Goal: Information Seeking & Learning: Learn about a topic

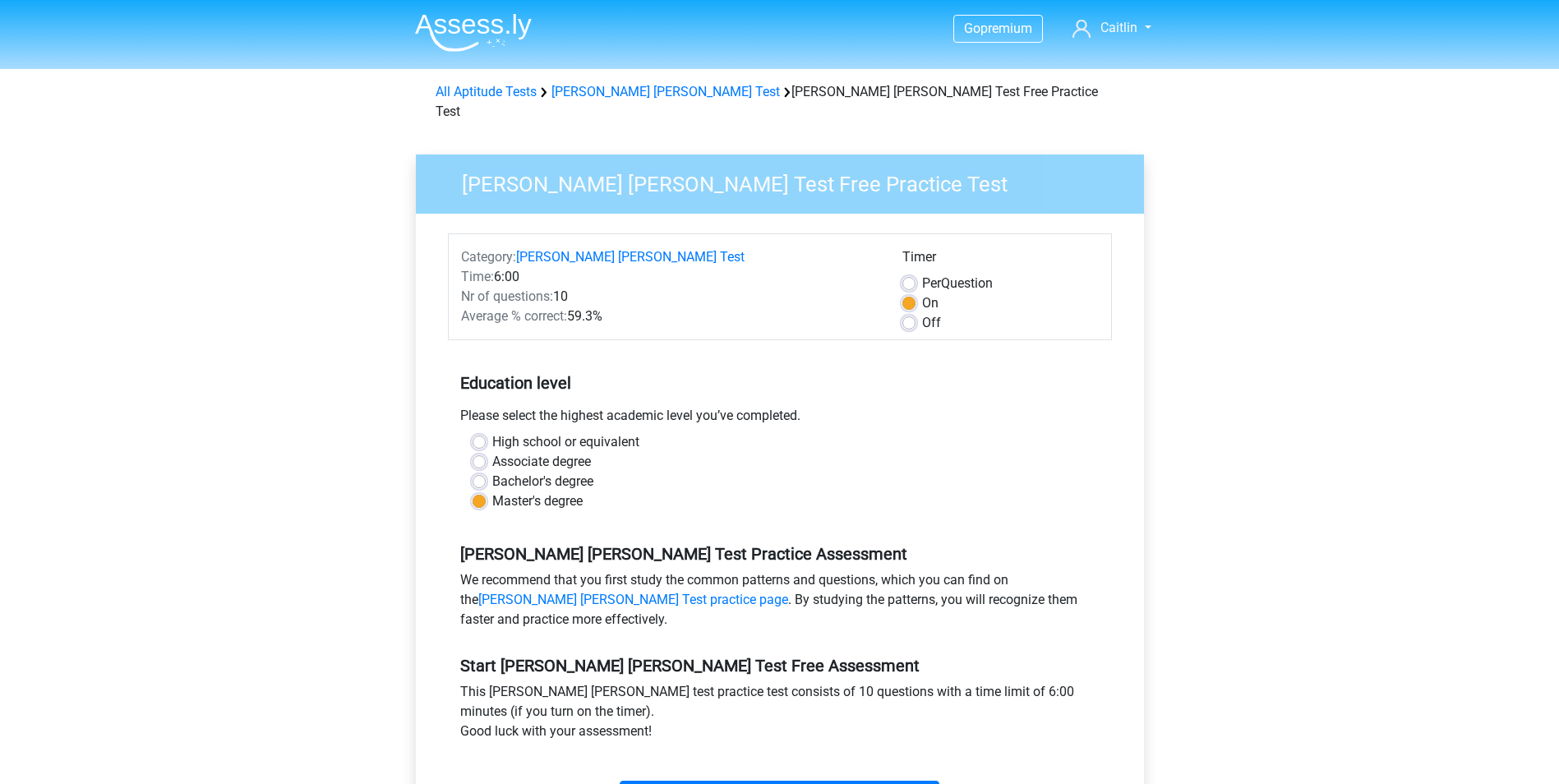
scroll to position [246, 0]
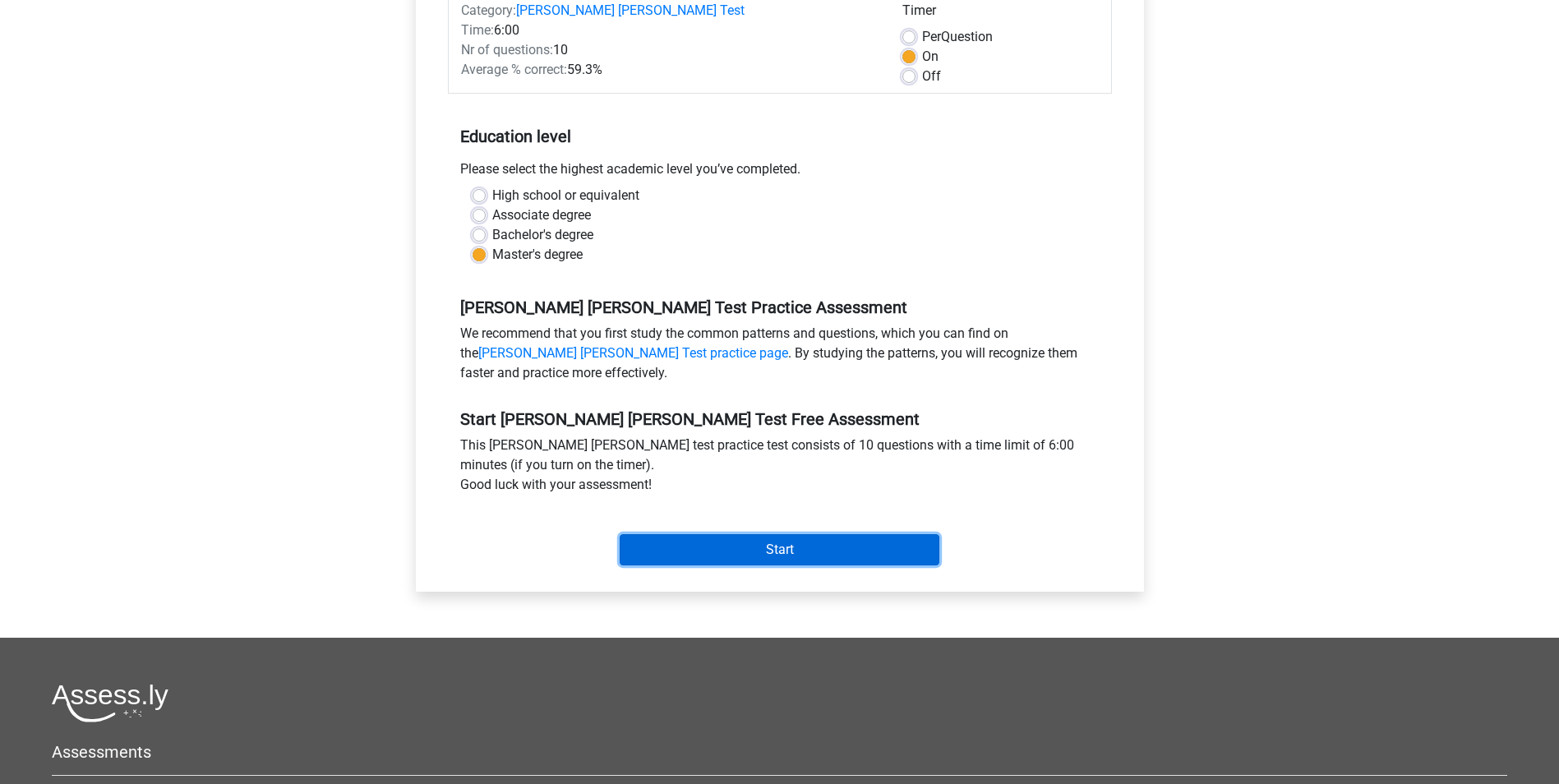
click at [809, 534] on input "Start" at bounding box center [779, 549] width 320 height 31
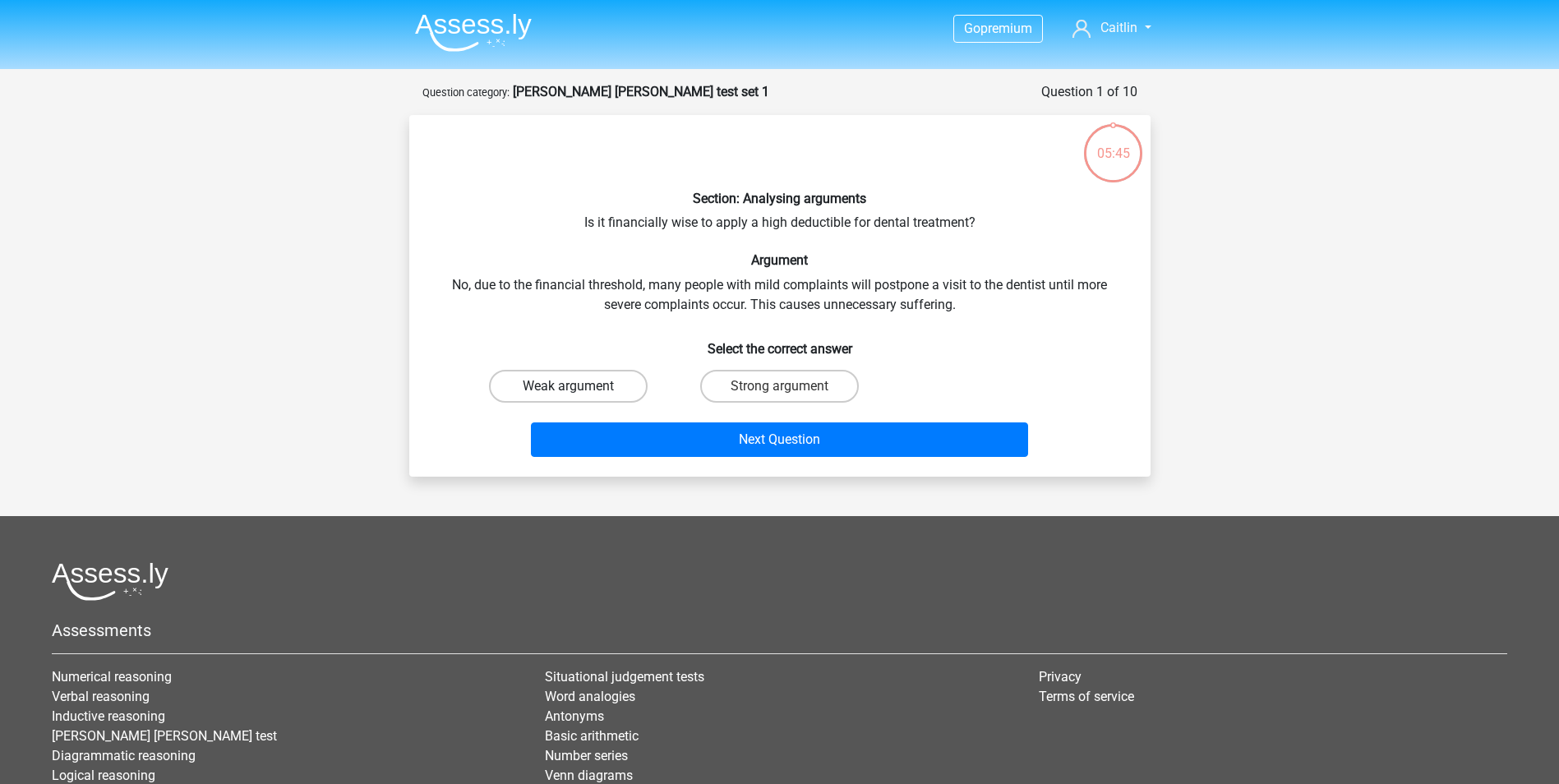
click at [620, 379] on label "Weak argument" at bounding box center [568, 385] width 159 height 33
click at [579, 386] on input "Weak argument" at bounding box center [573, 392] width 11 height 11
radio input "true"
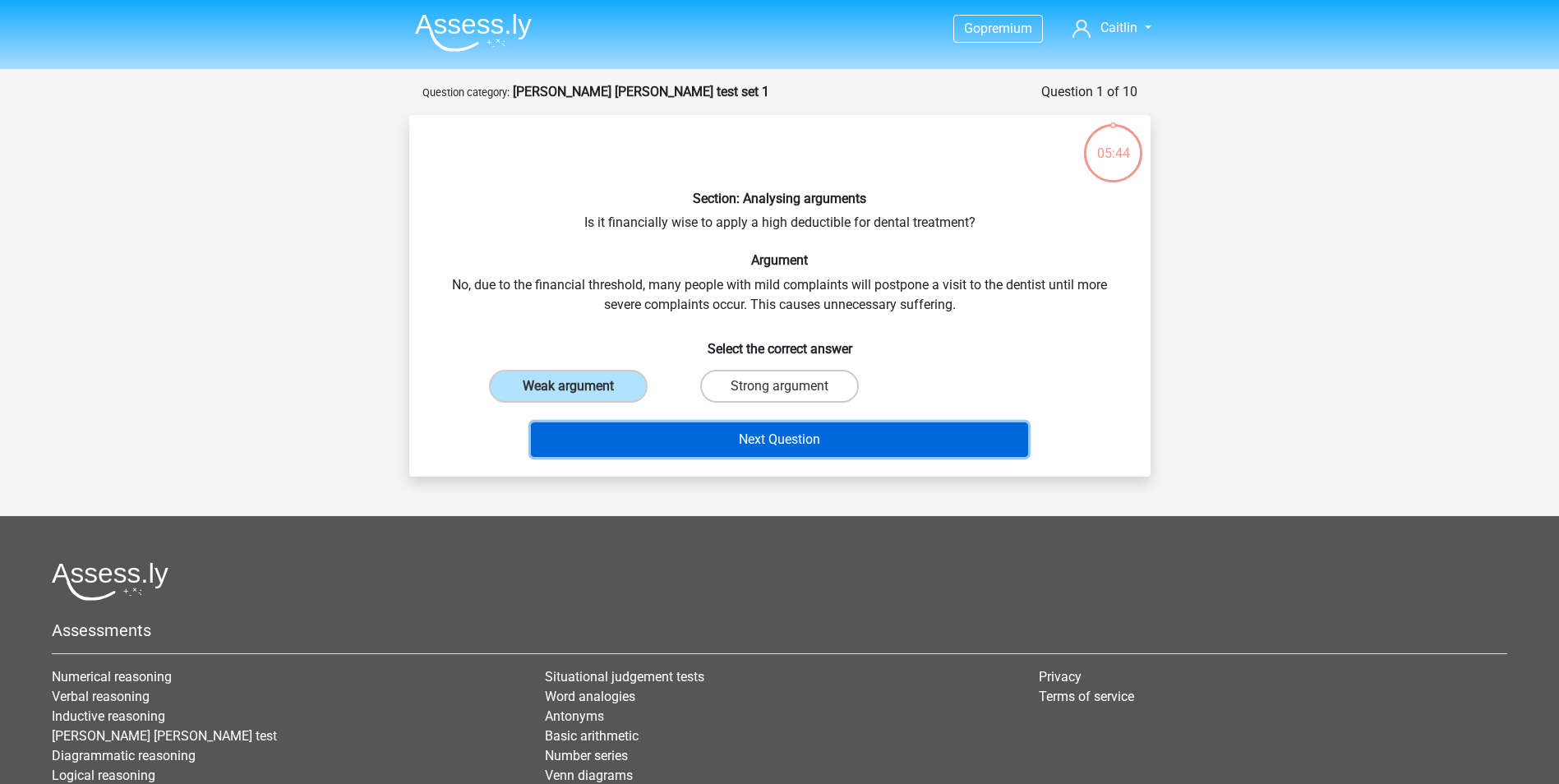
click at [702, 437] on button "Next Question" at bounding box center [779, 439] width 497 height 35
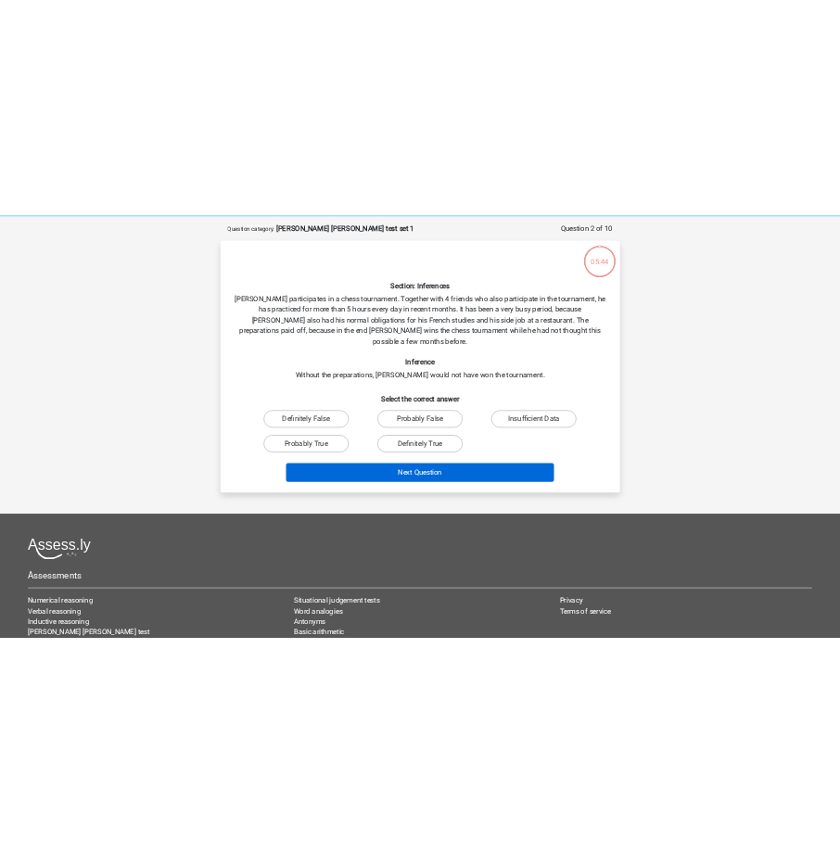
scroll to position [93, 0]
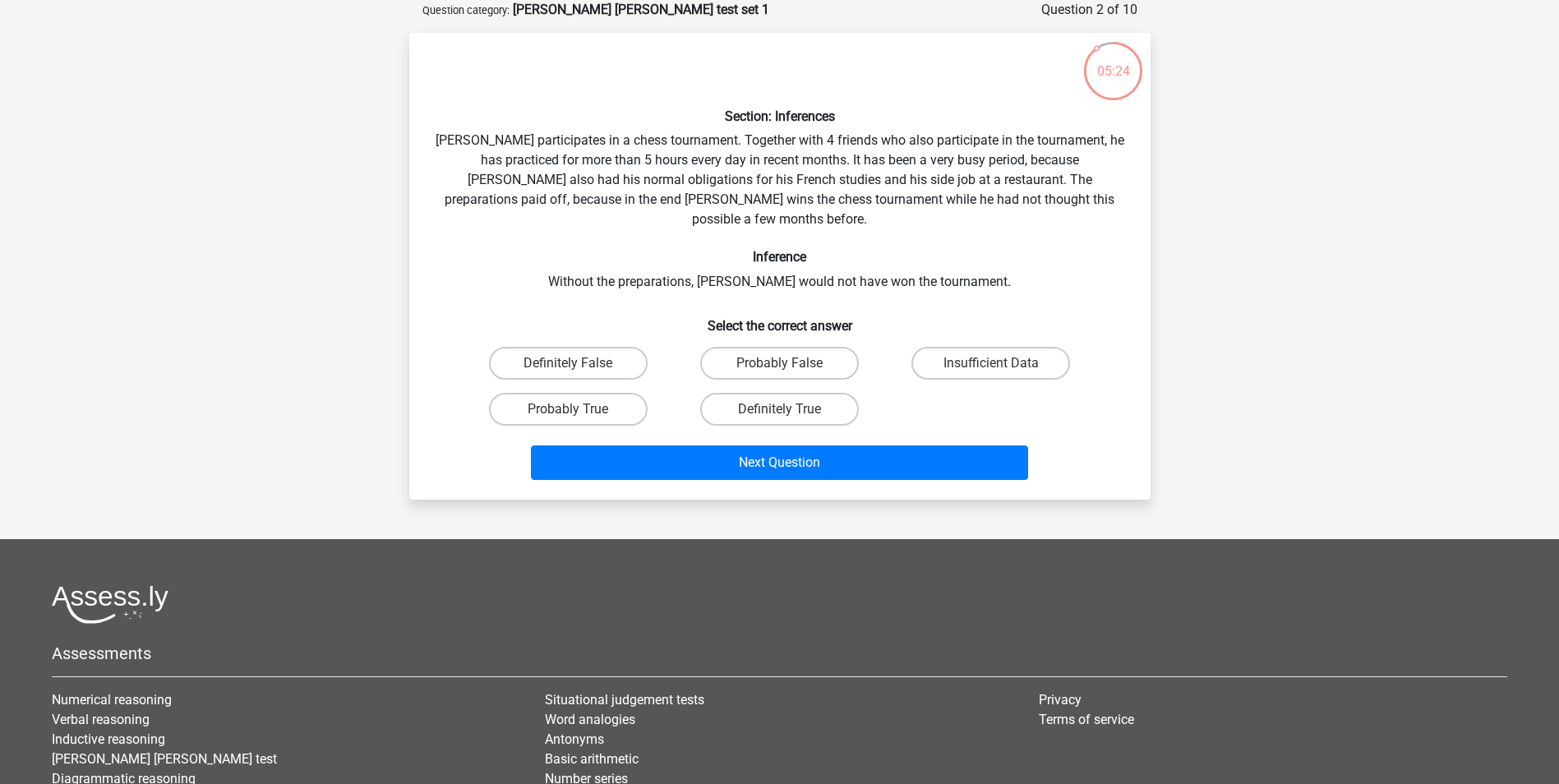
click at [809, 4] on div "Question 2 of 10 Question category: watson glaser test set 1" at bounding box center [780, 10] width 715 height 19
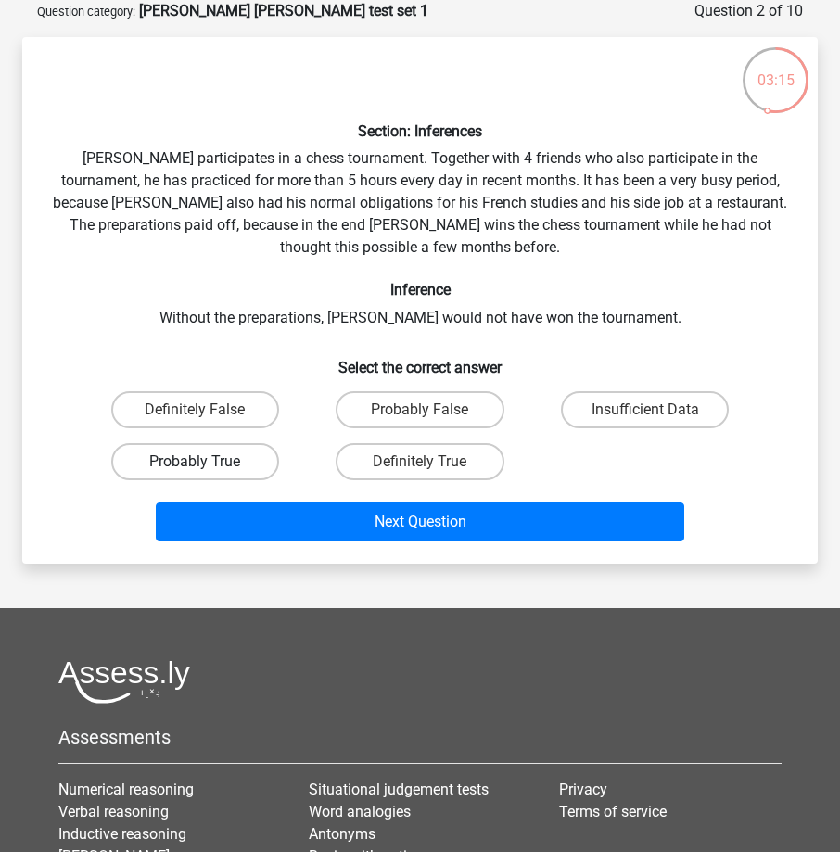
click at [224, 476] on label "Probably True" at bounding box center [195, 461] width 168 height 37
click at [207, 474] on input "Probably True" at bounding box center [201, 468] width 12 height 12
radio input "true"
click at [690, 404] on label "Insufficient Data" at bounding box center [645, 409] width 168 height 37
click at [658, 410] on input "Insufficient Data" at bounding box center [651, 416] width 12 height 12
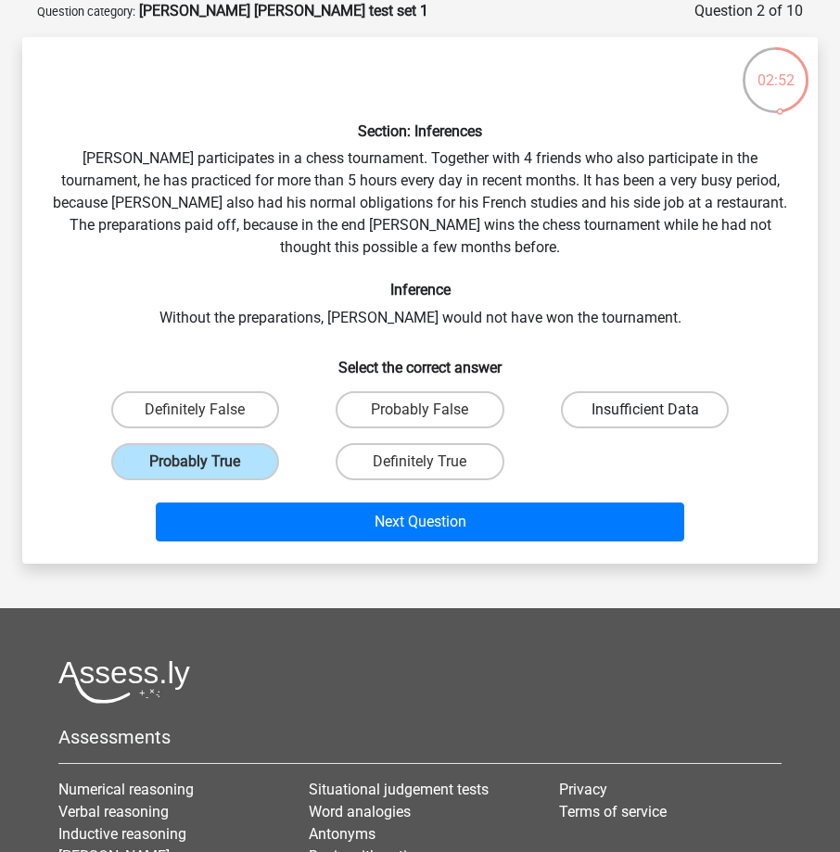
radio input "true"
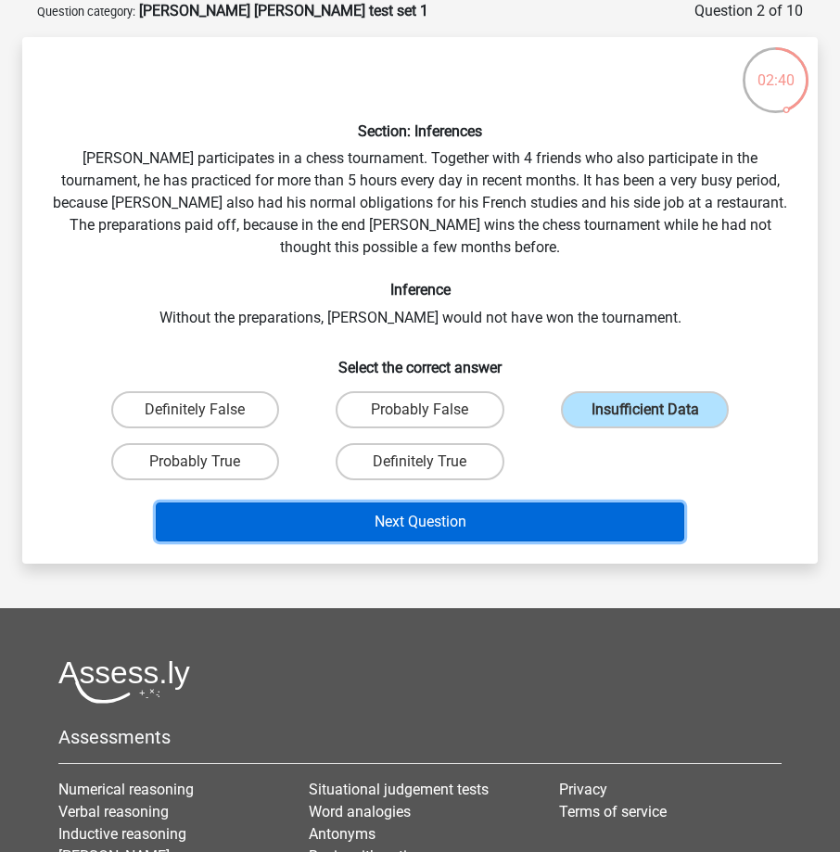
click at [471, 520] on button "Next Question" at bounding box center [420, 522] width 529 height 39
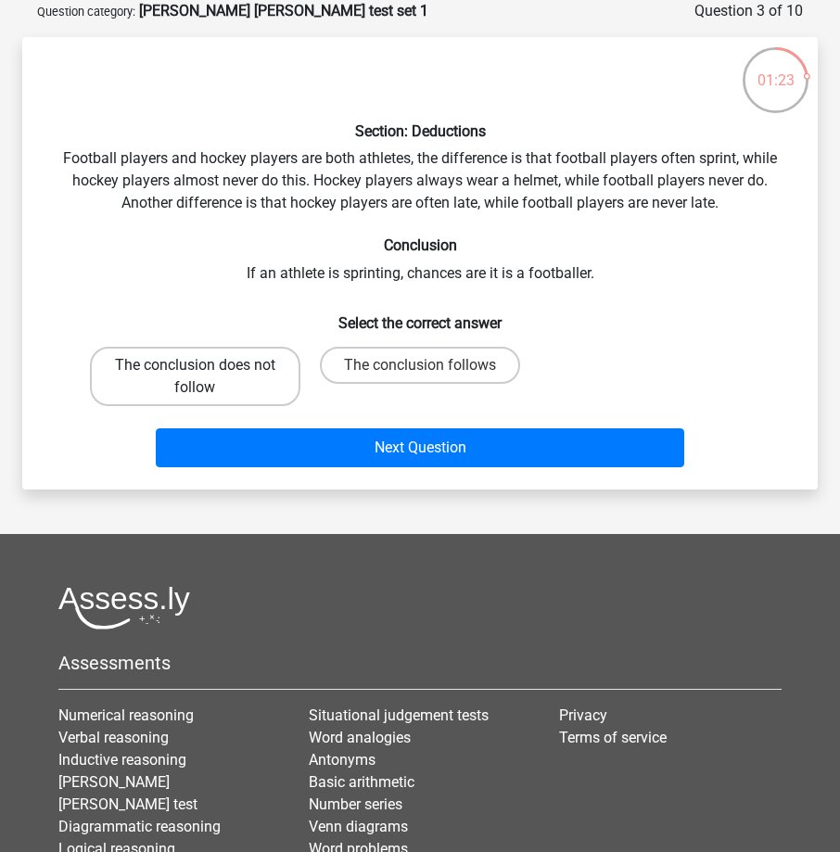
click at [268, 386] on label "The conclusion does not follow" at bounding box center [195, 376] width 211 height 59
click at [207, 377] on input "The conclusion does not follow" at bounding box center [201, 371] width 12 height 12
radio input "true"
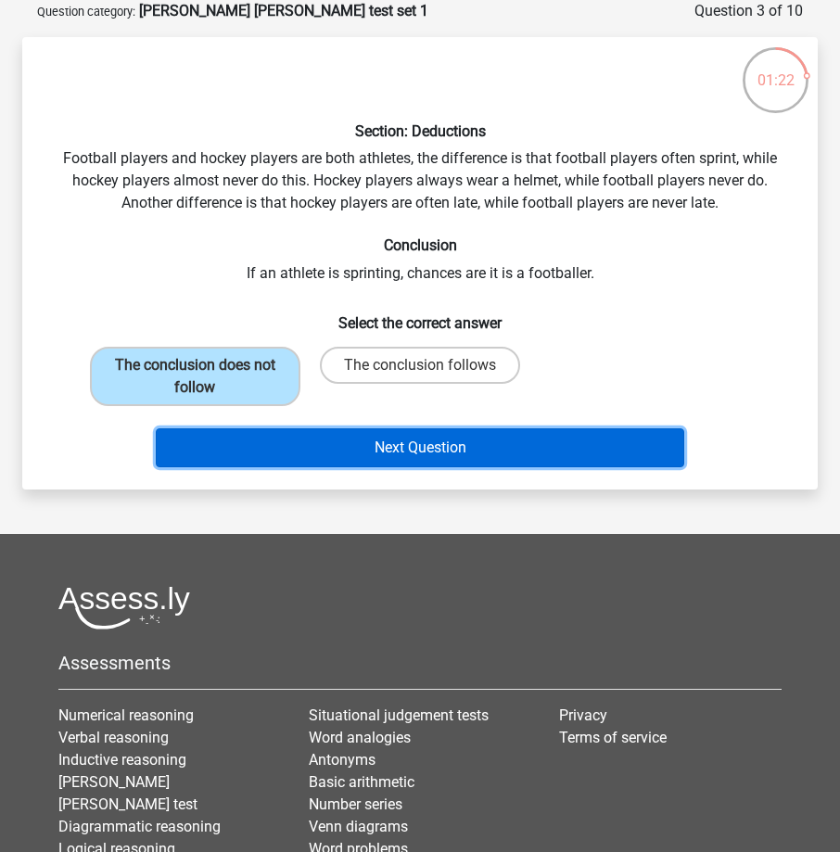
click at [353, 450] on button "Next Question" at bounding box center [420, 447] width 529 height 39
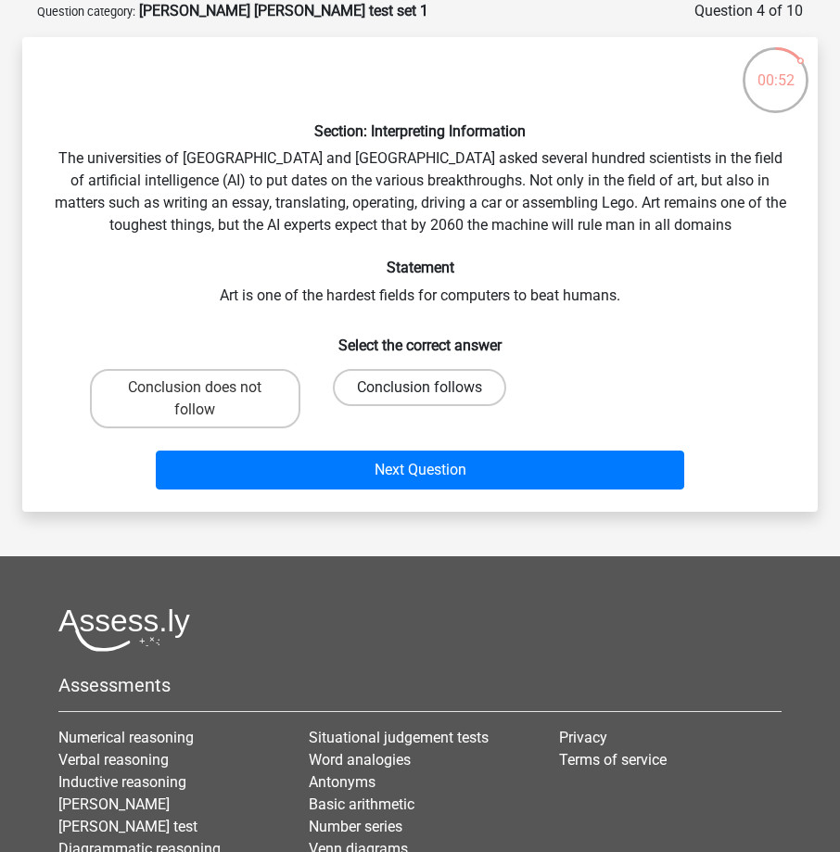
click at [467, 389] on label "Conclusion follows" at bounding box center [419, 387] width 173 height 37
click at [432, 389] on input "Conclusion follows" at bounding box center [426, 394] width 12 height 12
radio input "true"
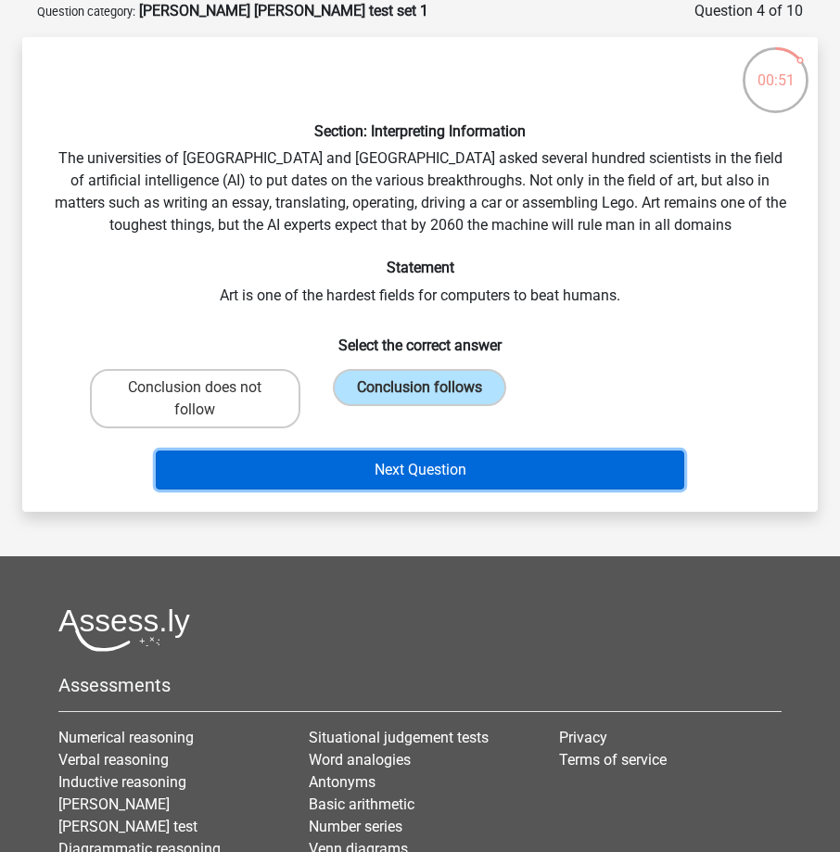
click at [518, 471] on button "Next Question" at bounding box center [420, 470] width 529 height 39
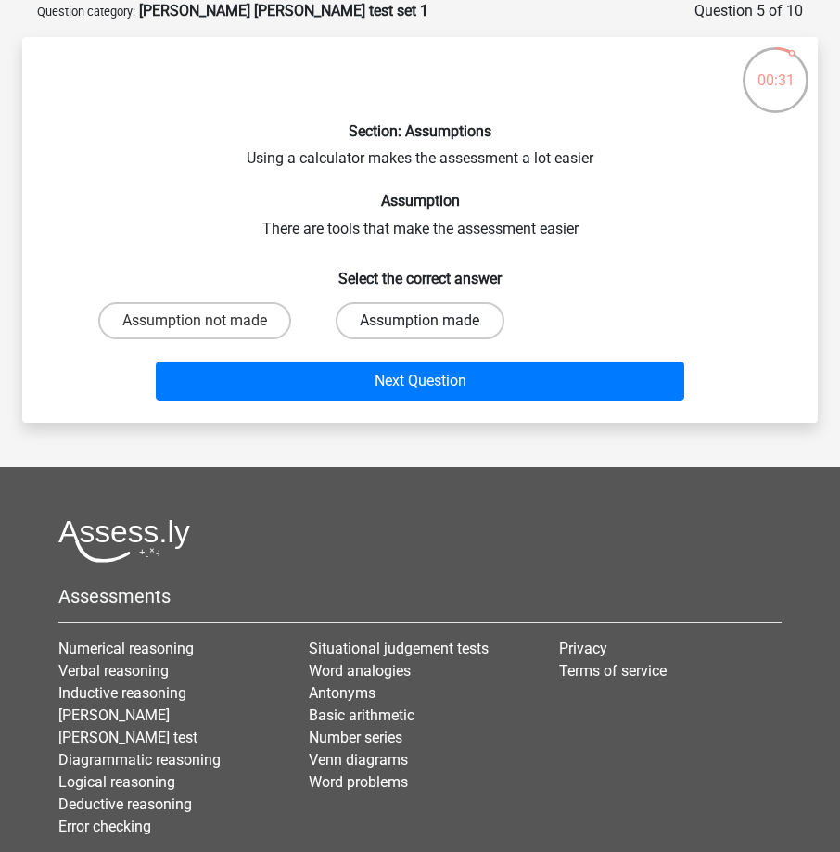
click at [415, 314] on label "Assumption made" at bounding box center [420, 320] width 168 height 37
click at [420, 321] on input "Assumption made" at bounding box center [426, 327] width 12 height 12
radio input "true"
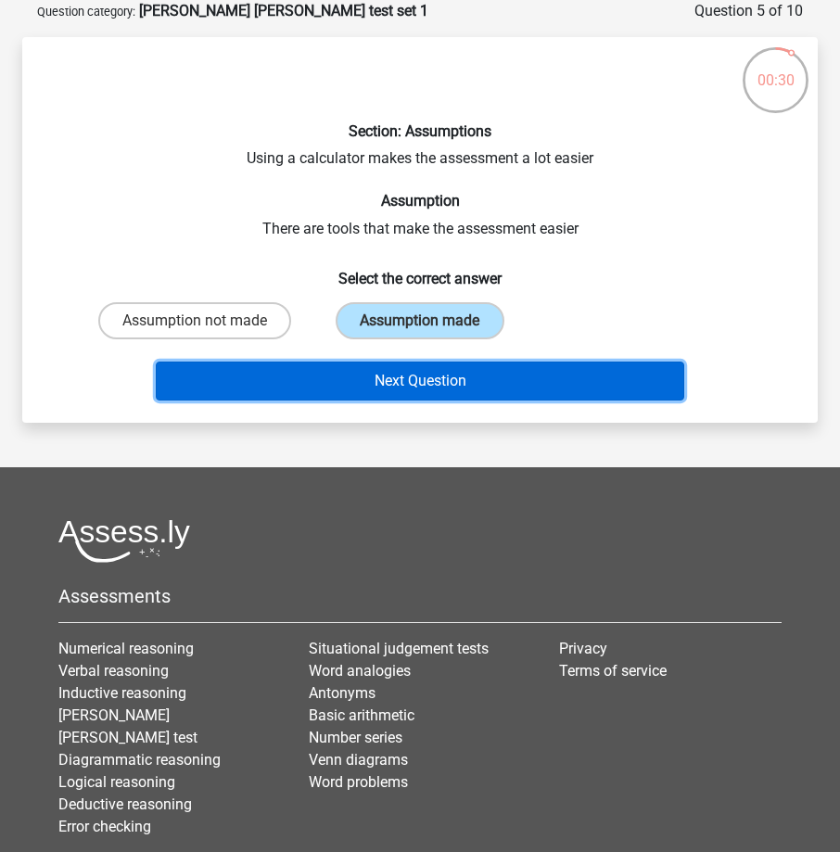
click at [477, 383] on button "Next Question" at bounding box center [420, 381] width 529 height 39
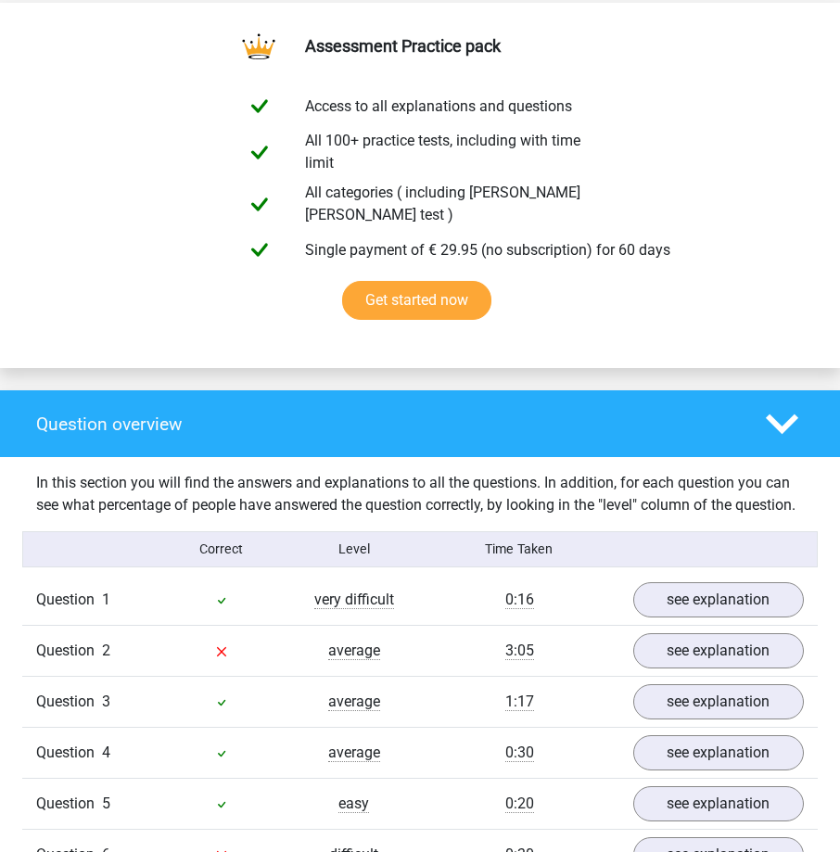
scroll to position [1020, 0]
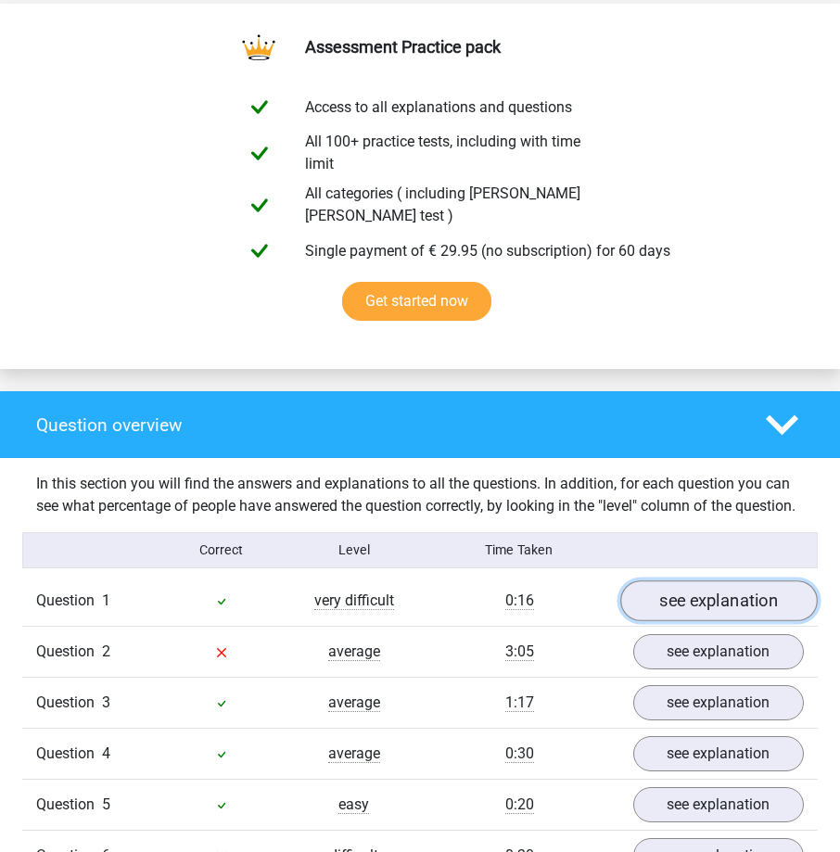
click at [703, 599] on link "see explanation" at bounding box center [718, 601] width 197 height 41
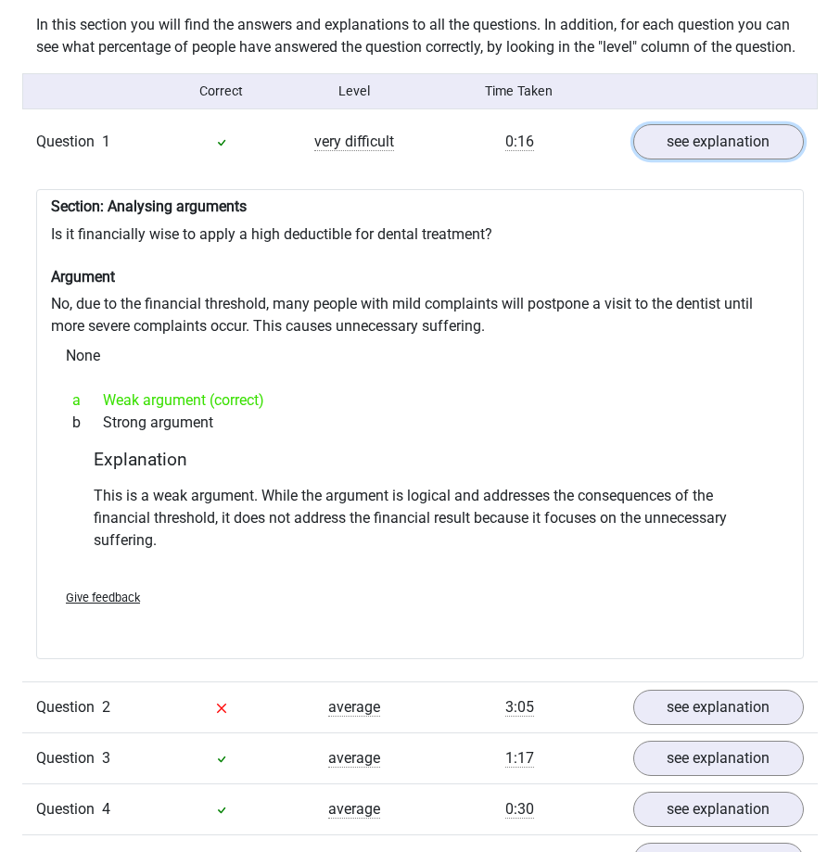
scroll to position [1484, 0]
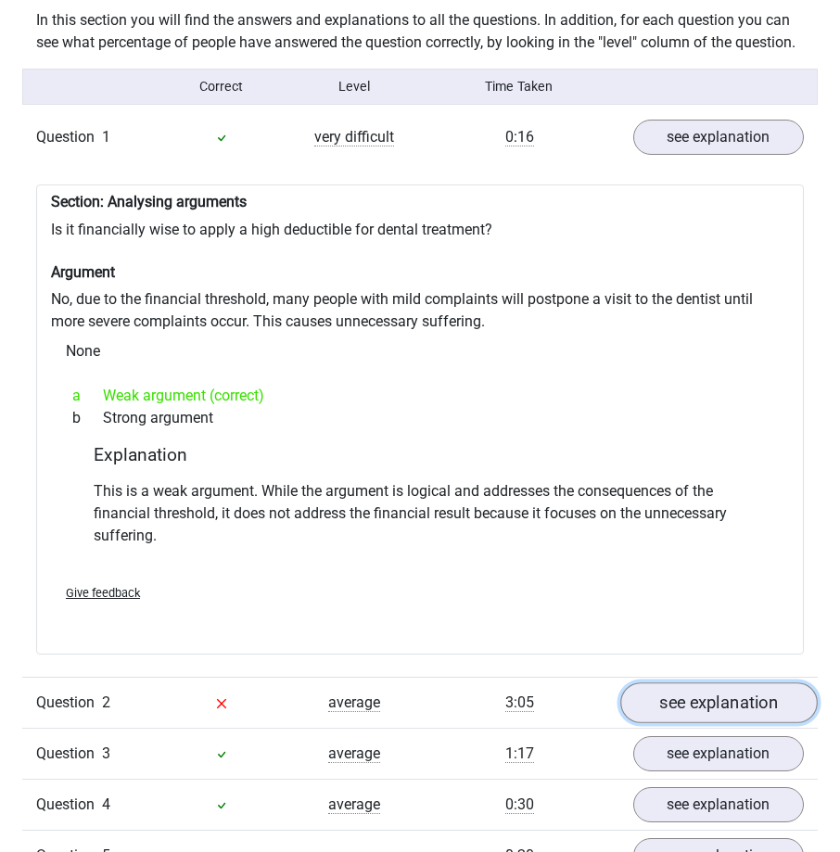
click at [690, 700] on link "see explanation" at bounding box center [718, 703] width 197 height 41
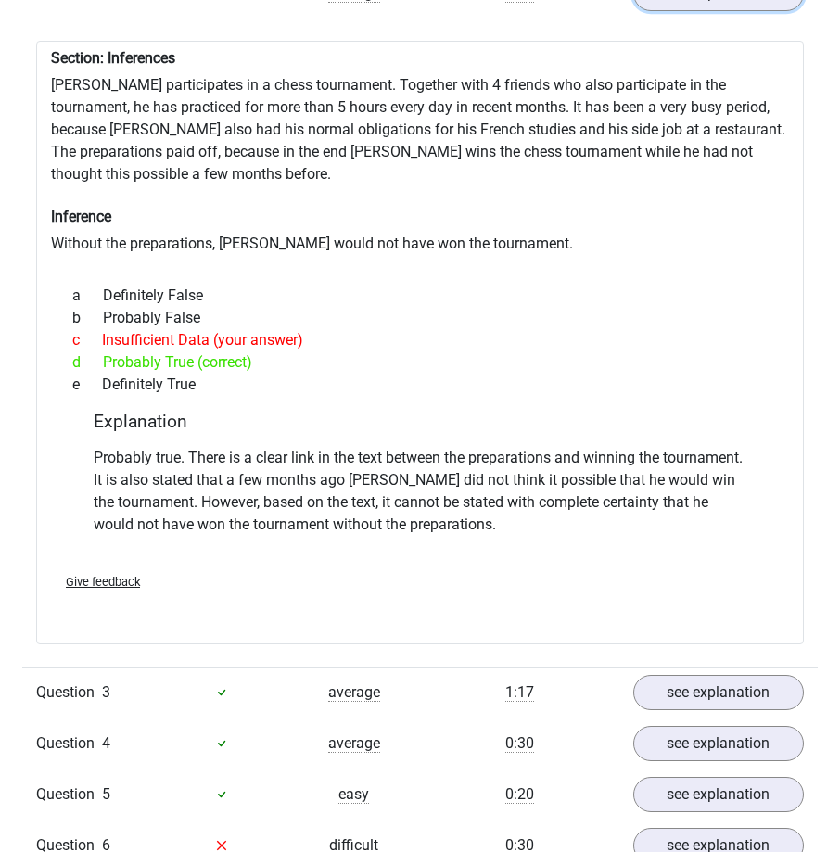
scroll to position [2226, 0]
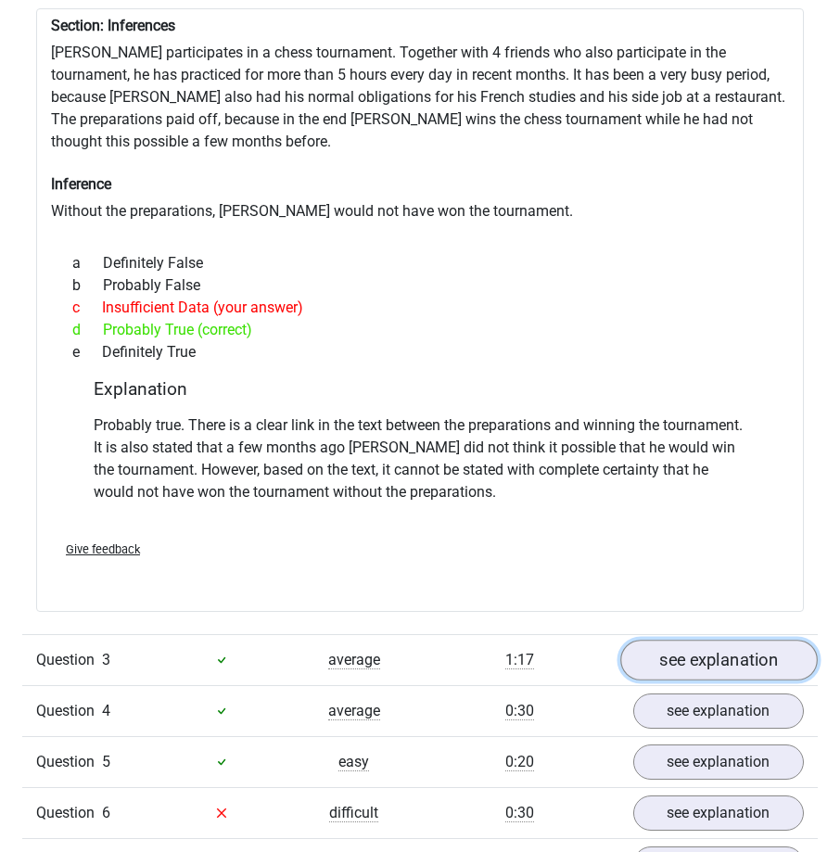
click at [668, 660] on link "see explanation" at bounding box center [718, 660] width 197 height 41
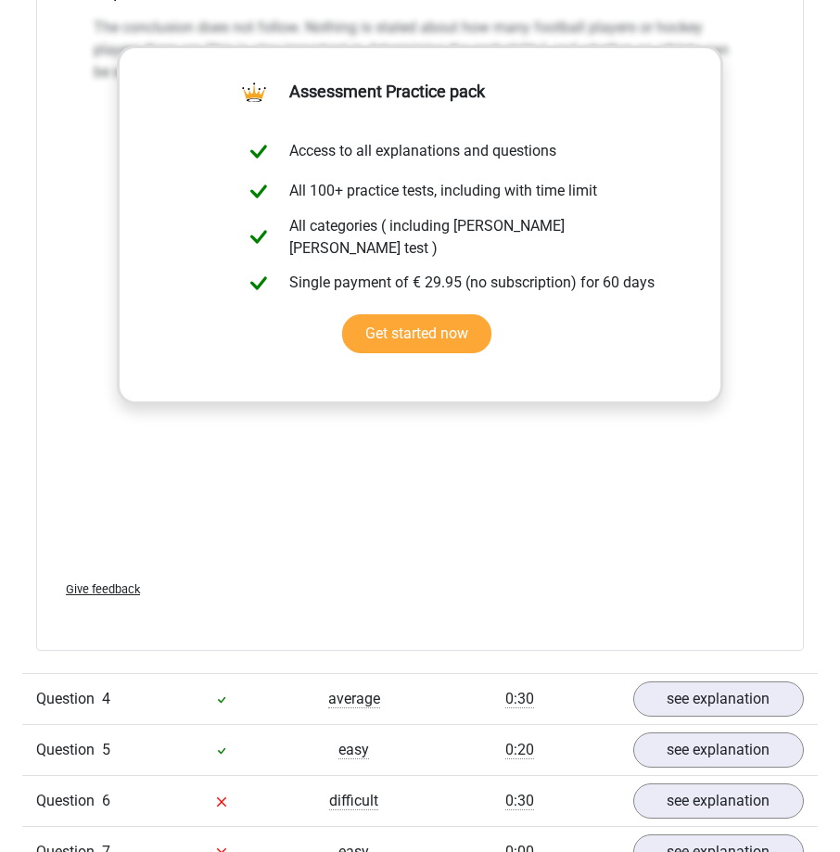
scroll to position [3246, 0]
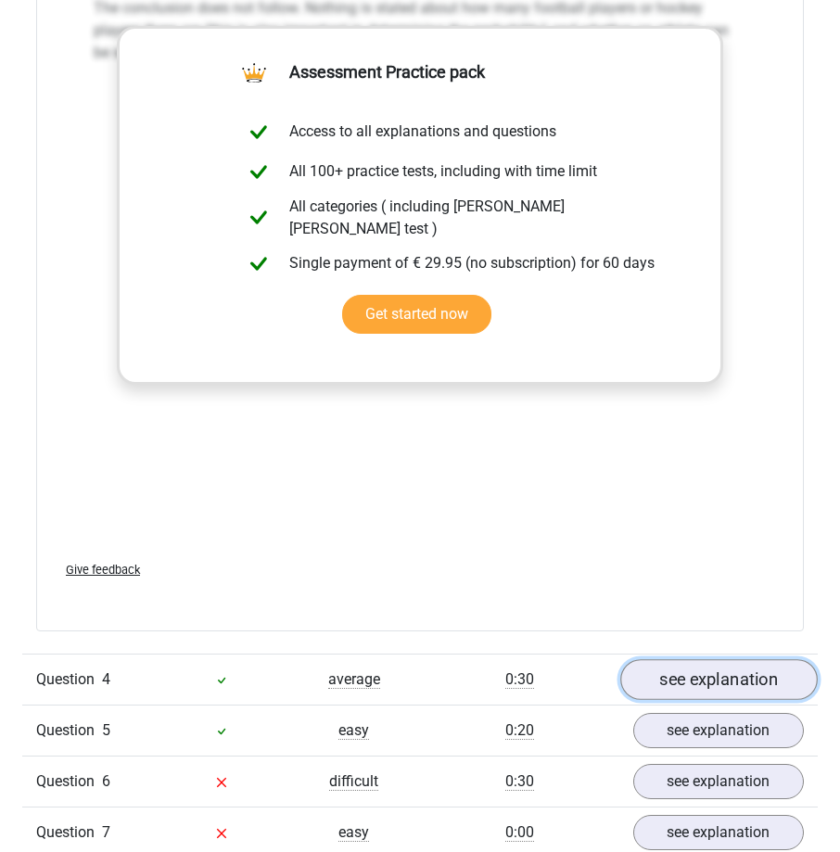
click at [653, 674] on link "see explanation" at bounding box center [718, 679] width 197 height 41
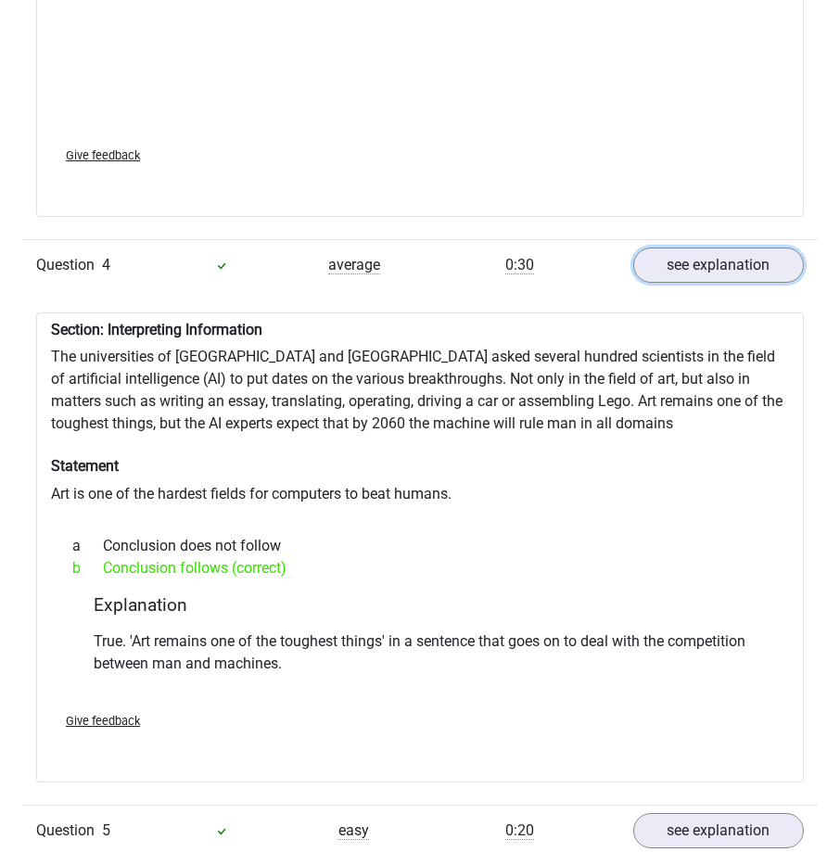
scroll to position [3802, 0]
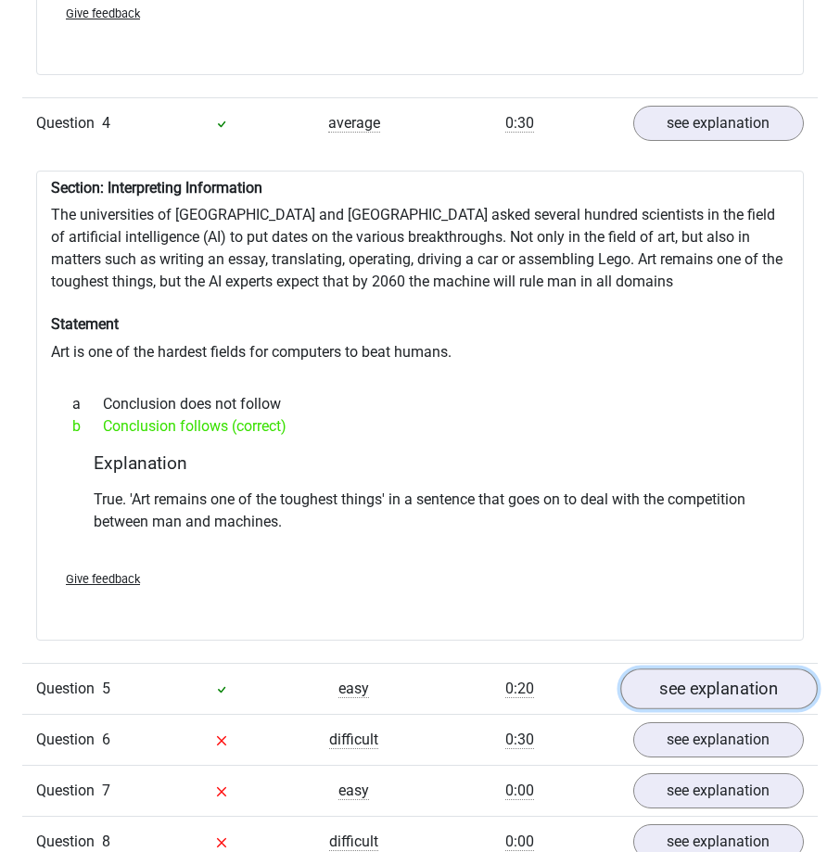
click at [674, 681] on link "see explanation" at bounding box center [718, 689] width 197 height 41
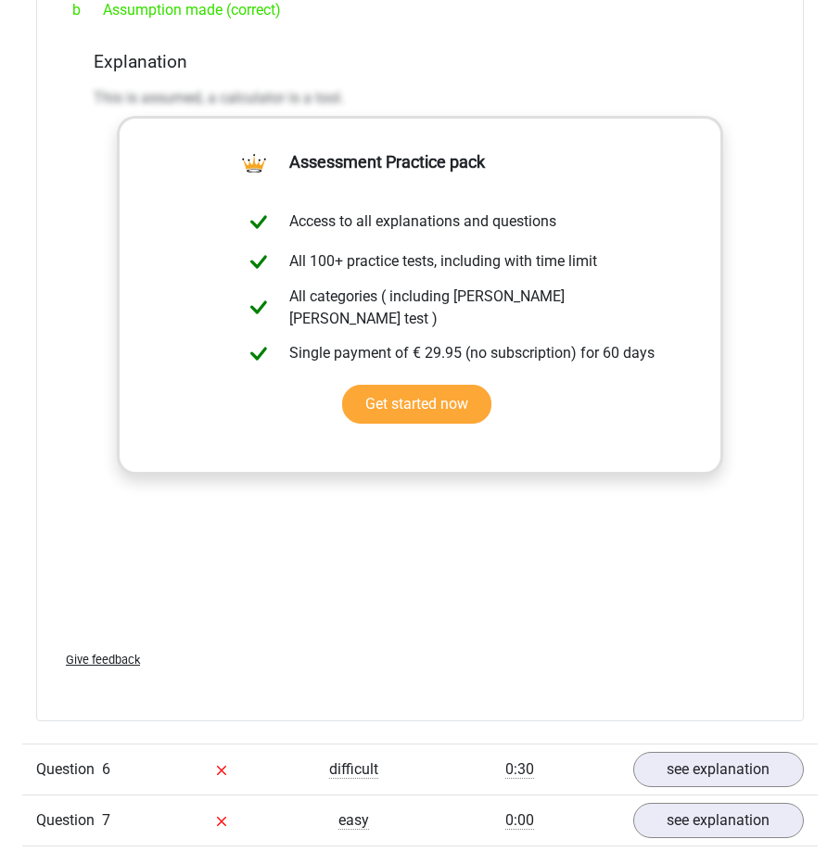
scroll to position [4730, 0]
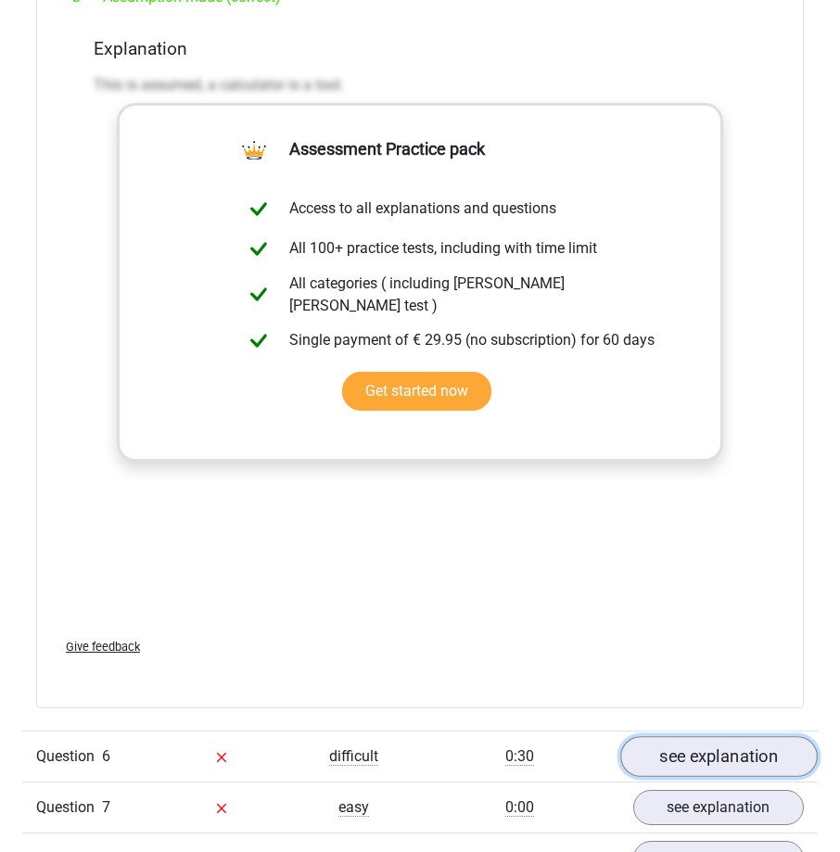
click at [694, 736] on link "see explanation" at bounding box center [718, 756] width 197 height 41
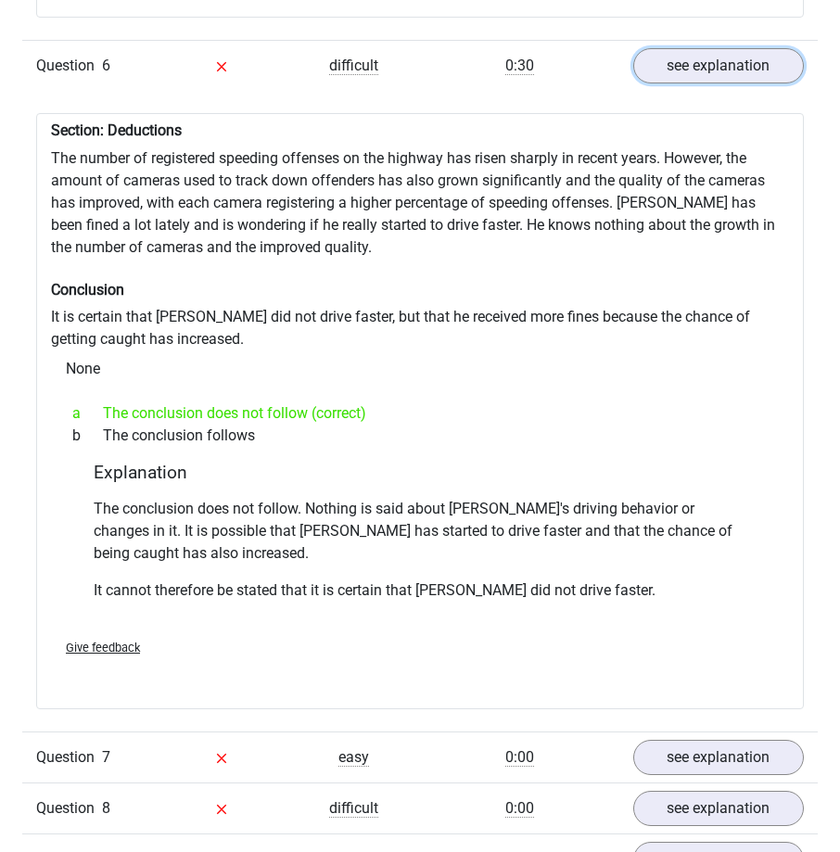
scroll to position [5472, 0]
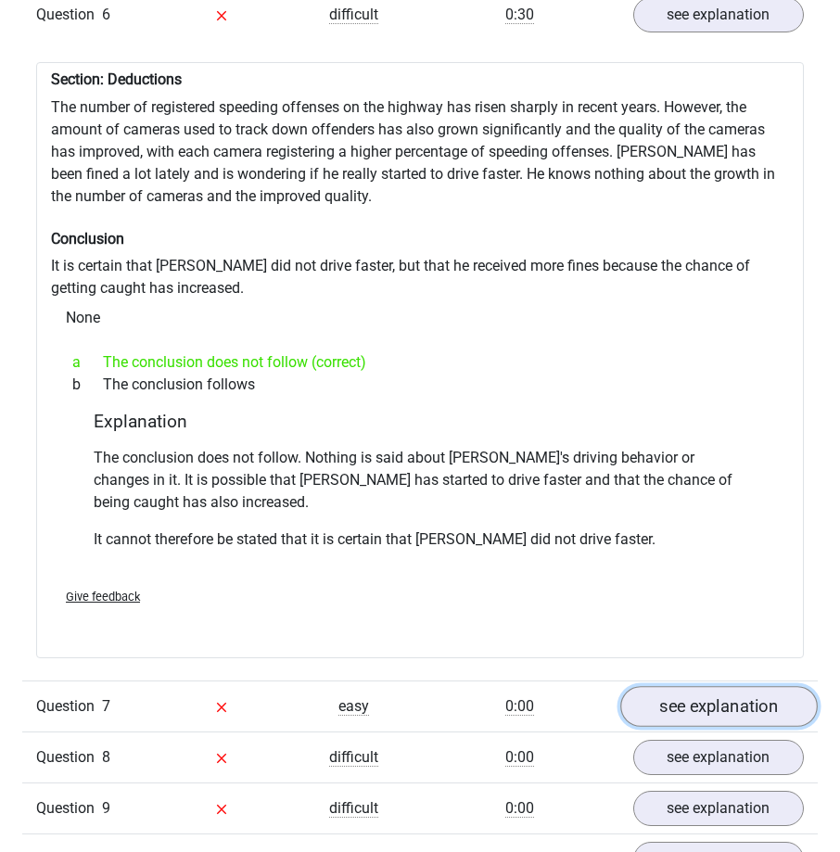
click at [759, 707] on link "see explanation" at bounding box center [718, 706] width 197 height 41
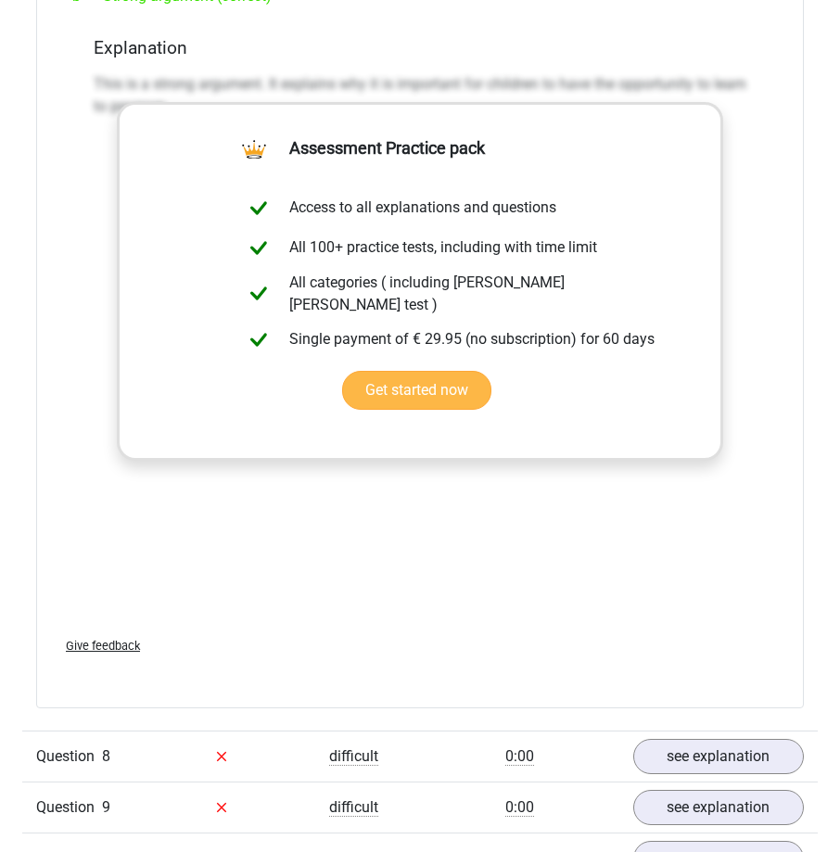
scroll to position [6492, 0]
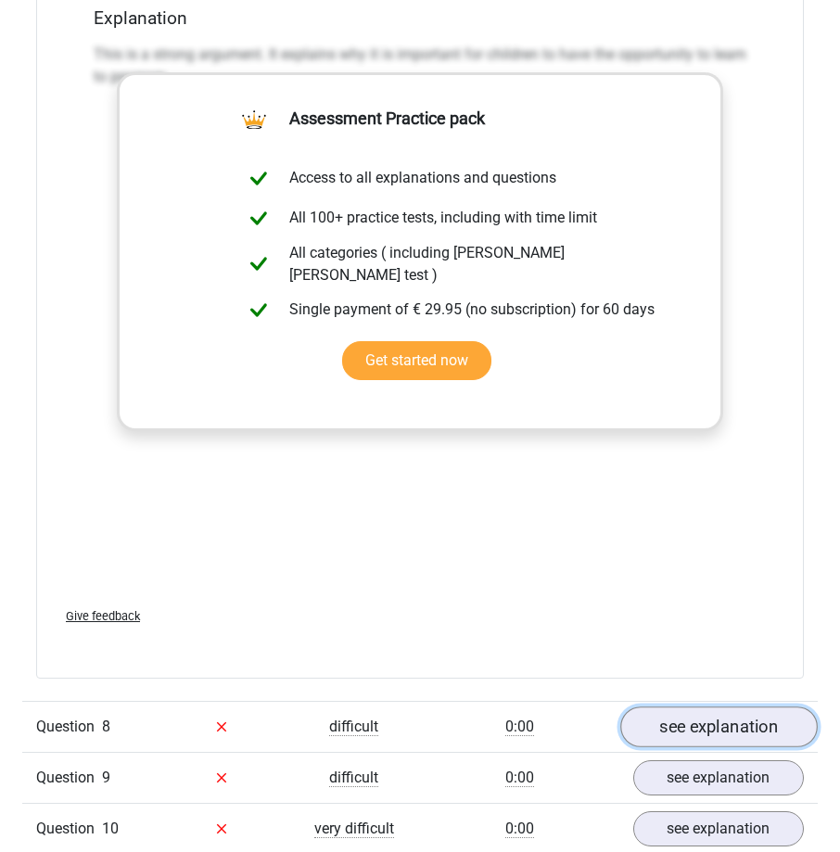
click at [704, 718] on link "see explanation" at bounding box center [718, 727] width 197 height 41
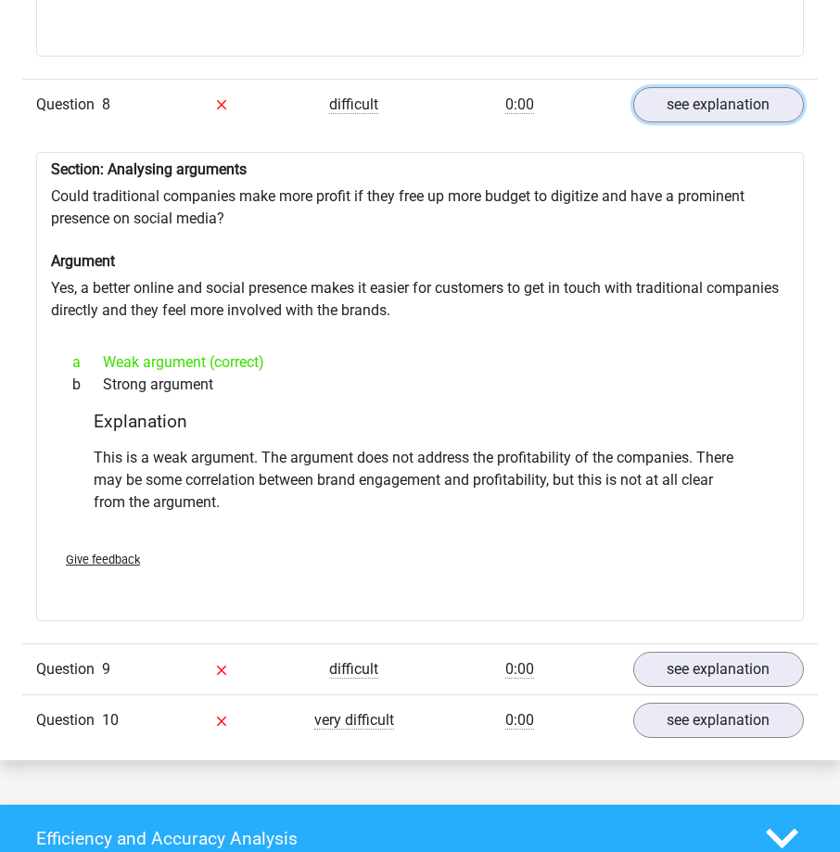
scroll to position [7058, 0]
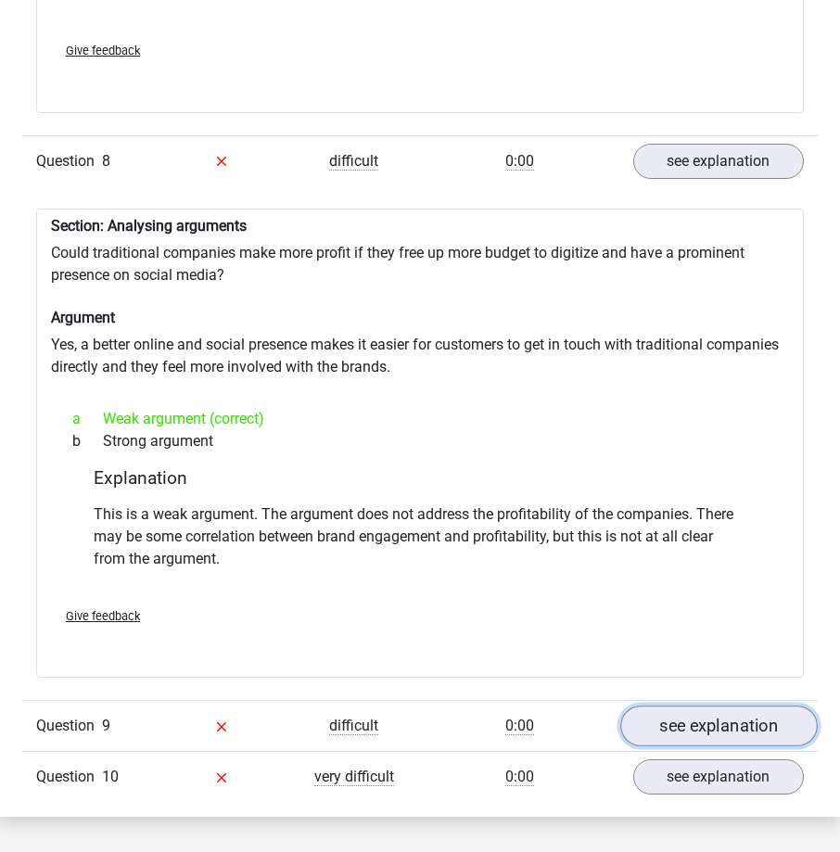
click at [731, 711] on link "see explanation" at bounding box center [718, 726] width 197 height 41
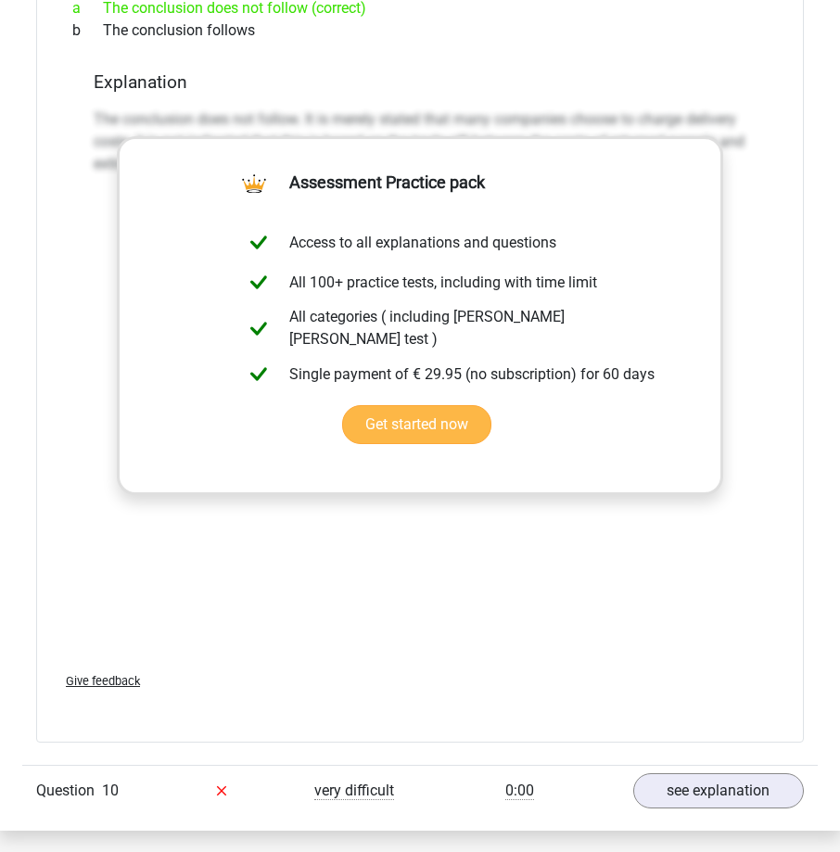
scroll to position [8171, 0]
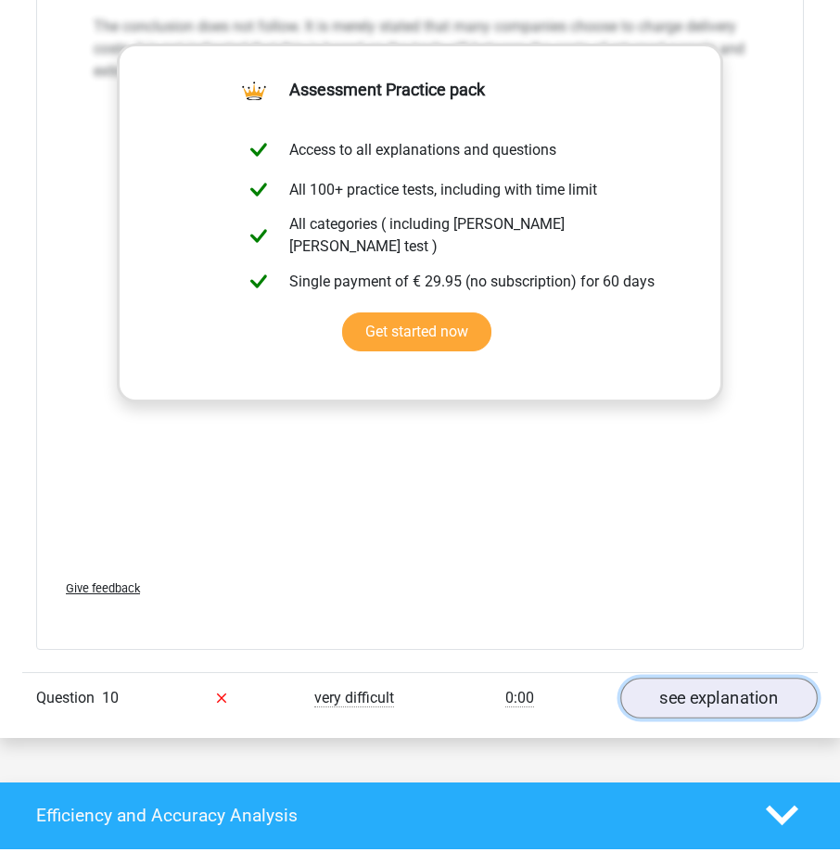
click at [690, 698] on link "see explanation" at bounding box center [718, 698] width 197 height 41
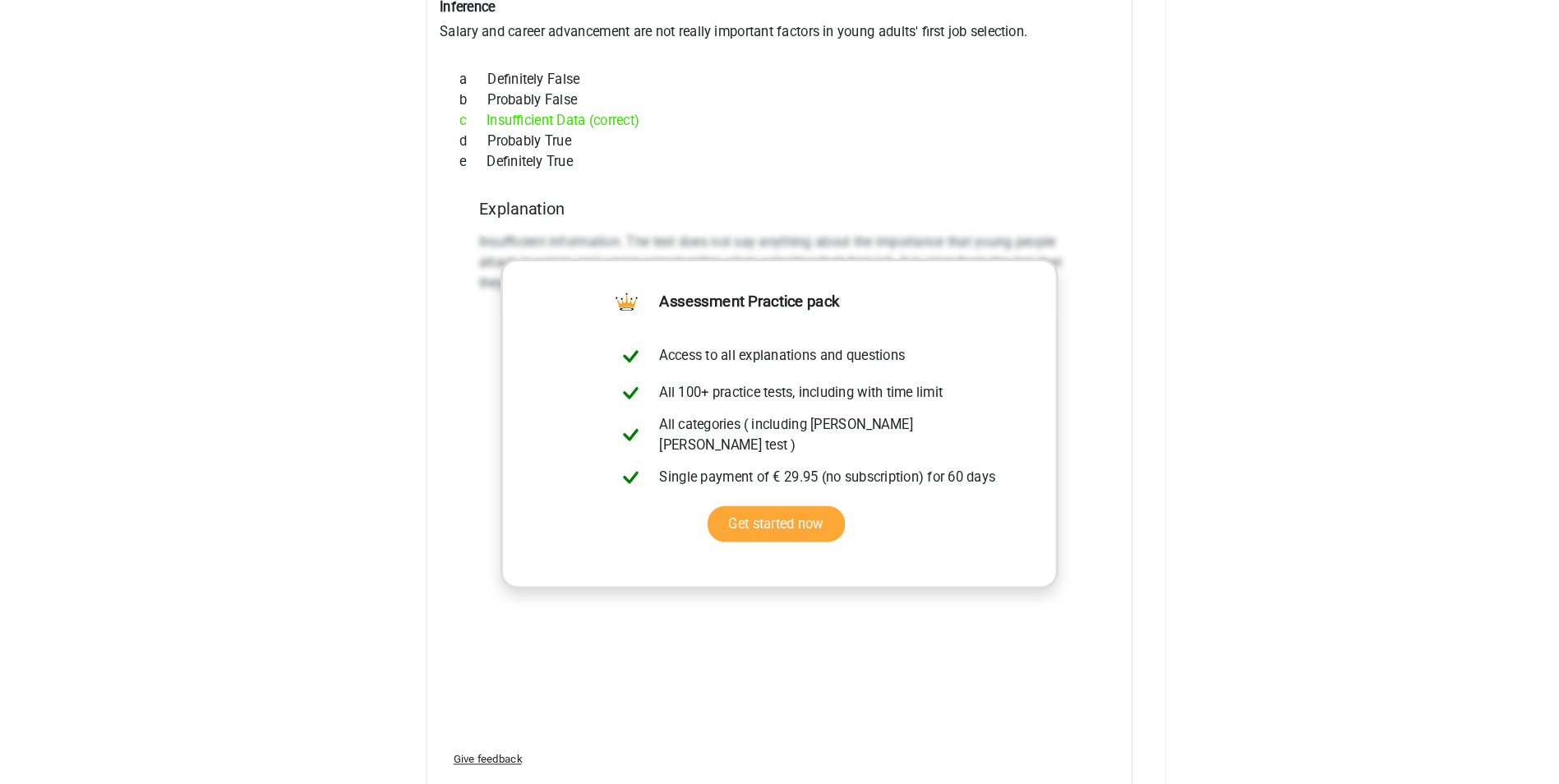
scroll to position [8202, 0]
